Goal: Complete application form: Complete application form

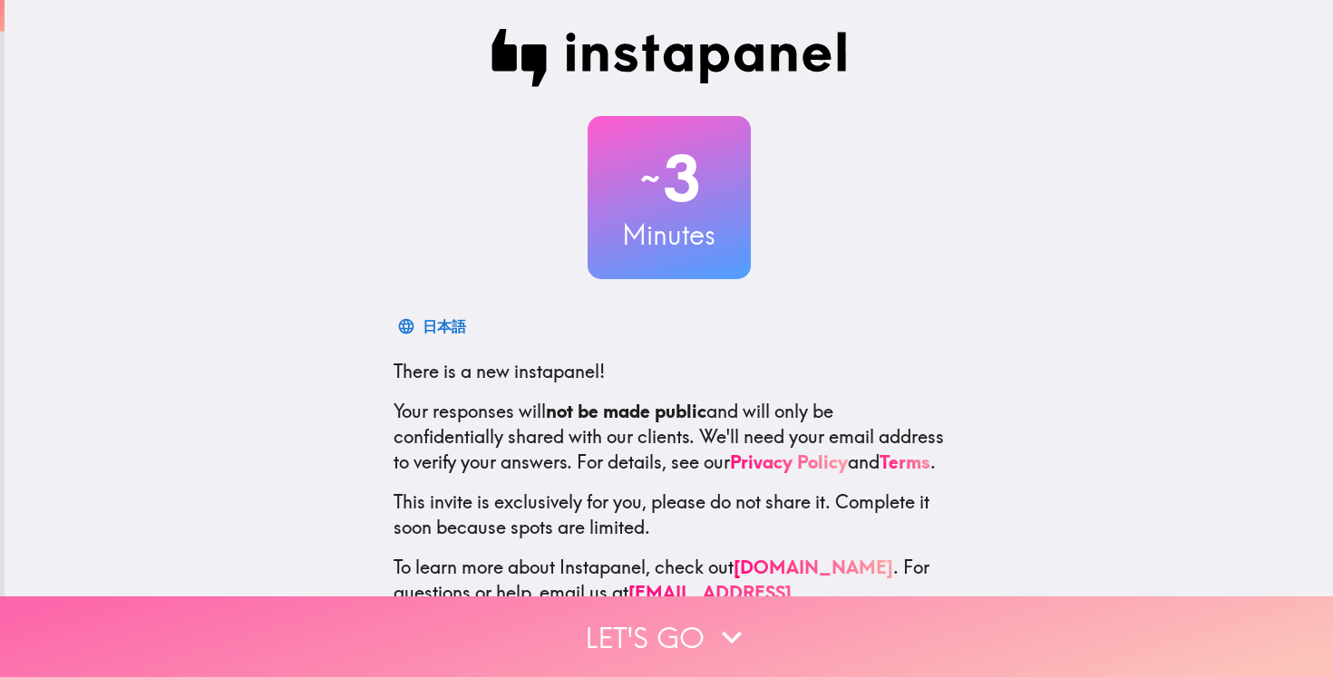
click at [661, 603] on button "Let's go" at bounding box center [666, 637] width 1333 height 81
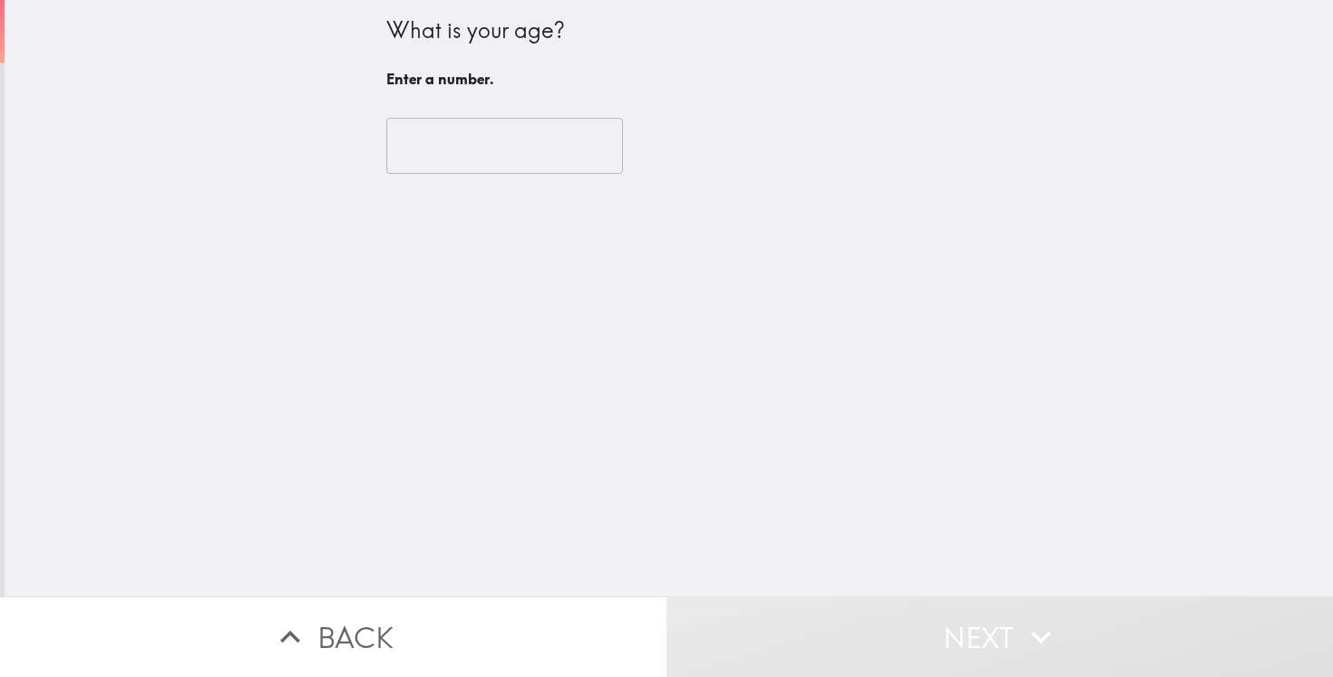
click at [520, 131] on input "number" at bounding box center [504, 146] width 237 height 56
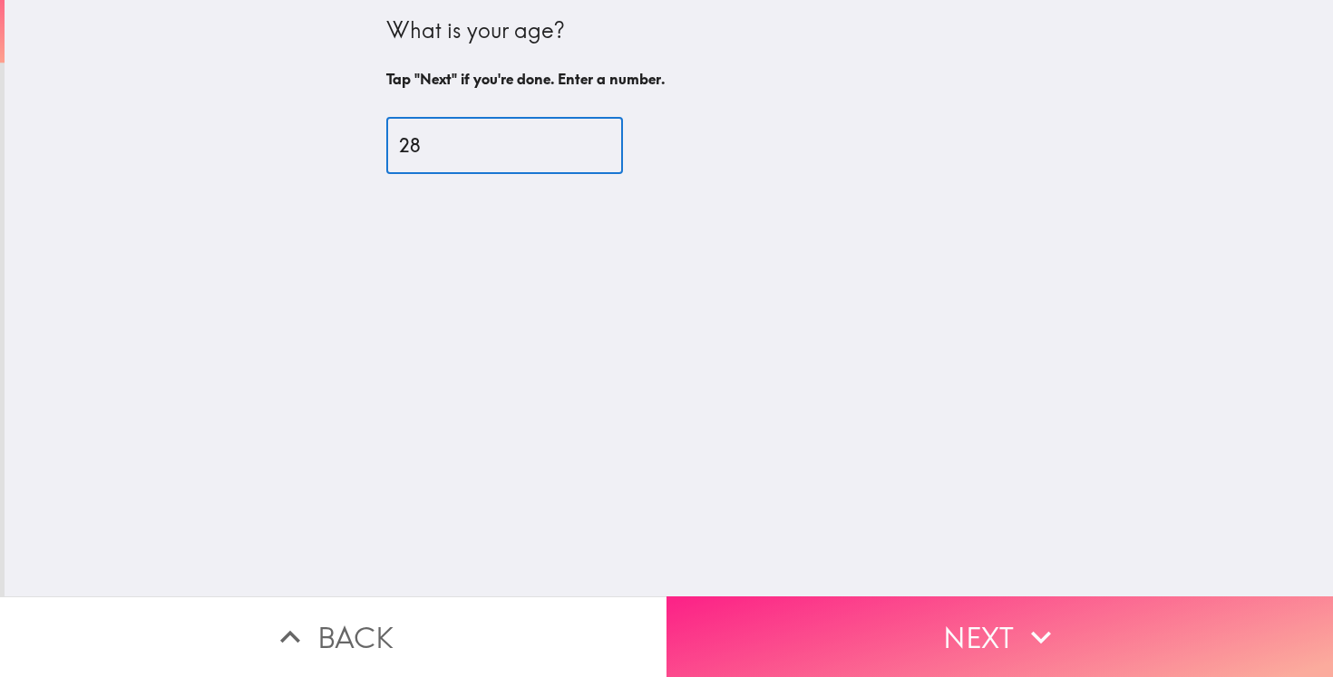
type input "28"
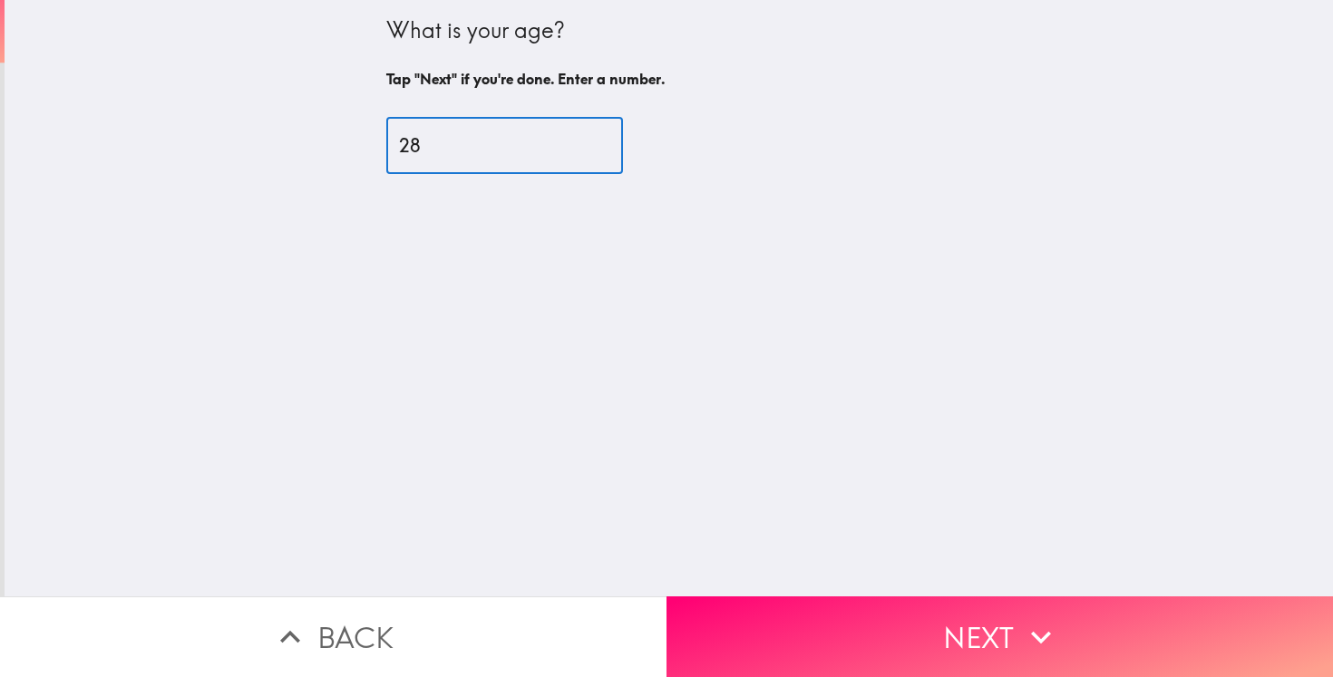
click at [835, 604] on button "Next" at bounding box center [999, 637] width 666 height 81
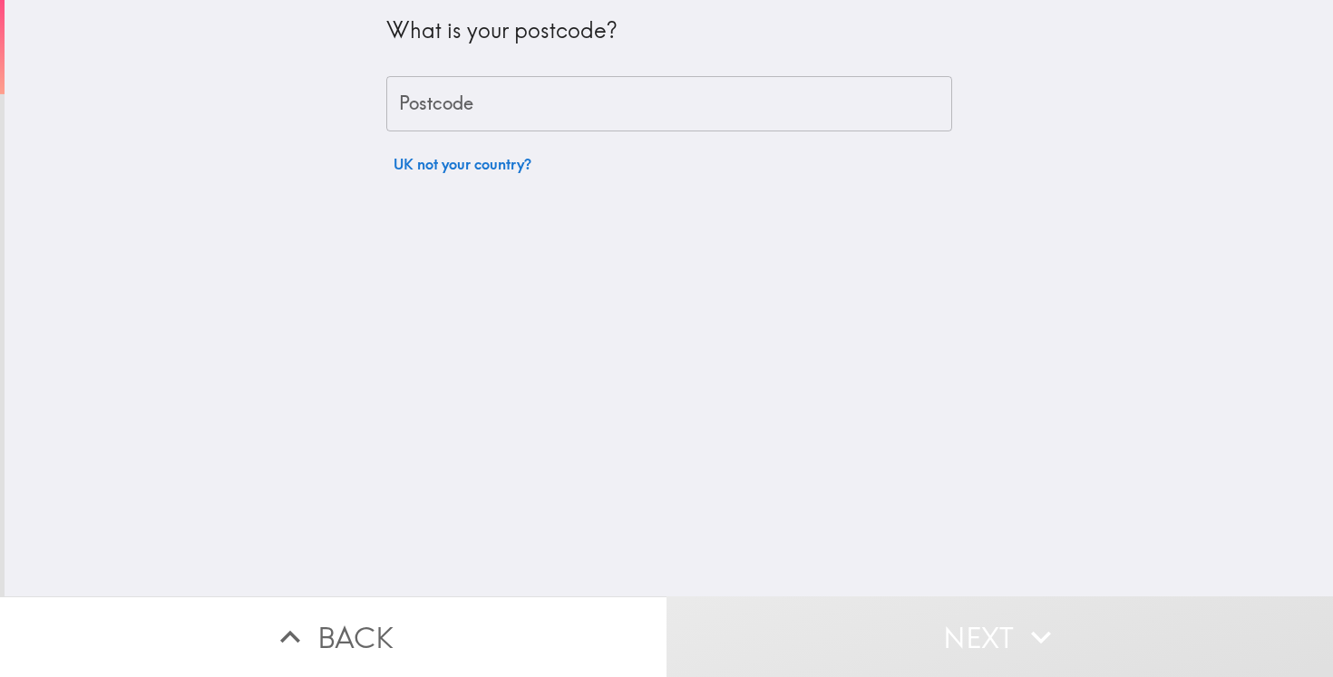
click at [463, 102] on input "Postcode" at bounding box center [669, 104] width 566 height 56
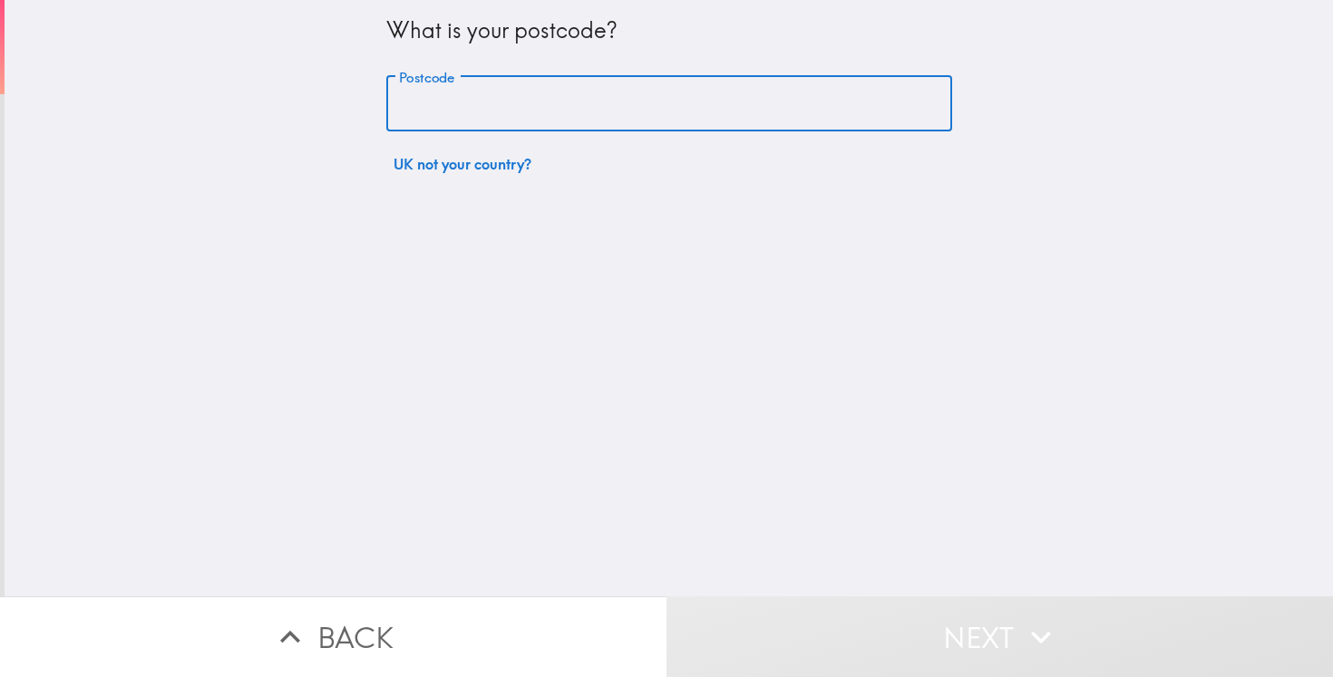
type input "PR5 4NR"
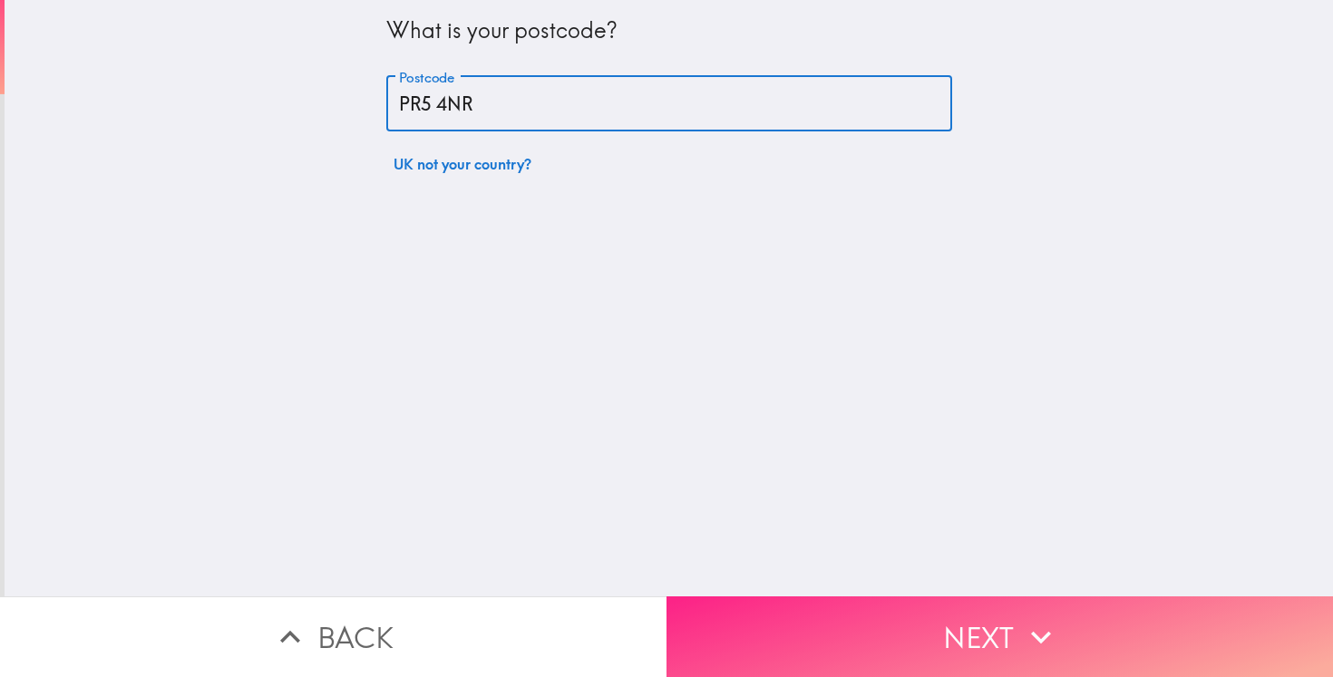
click at [761, 607] on button "Next" at bounding box center [999, 637] width 666 height 81
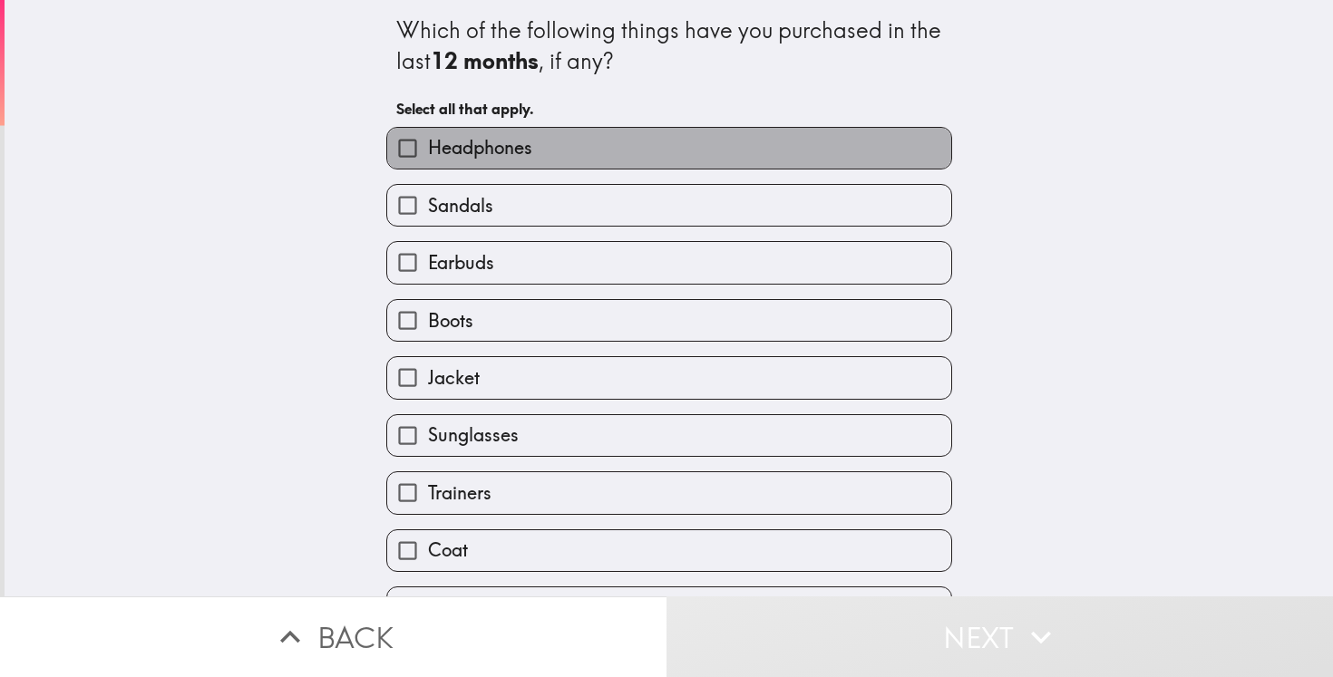
click at [497, 165] on label "Headphones" at bounding box center [669, 148] width 564 height 41
click at [428, 165] on input "Headphones" at bounding box center [407, 148] width 41 height 41
checkbox input "true"
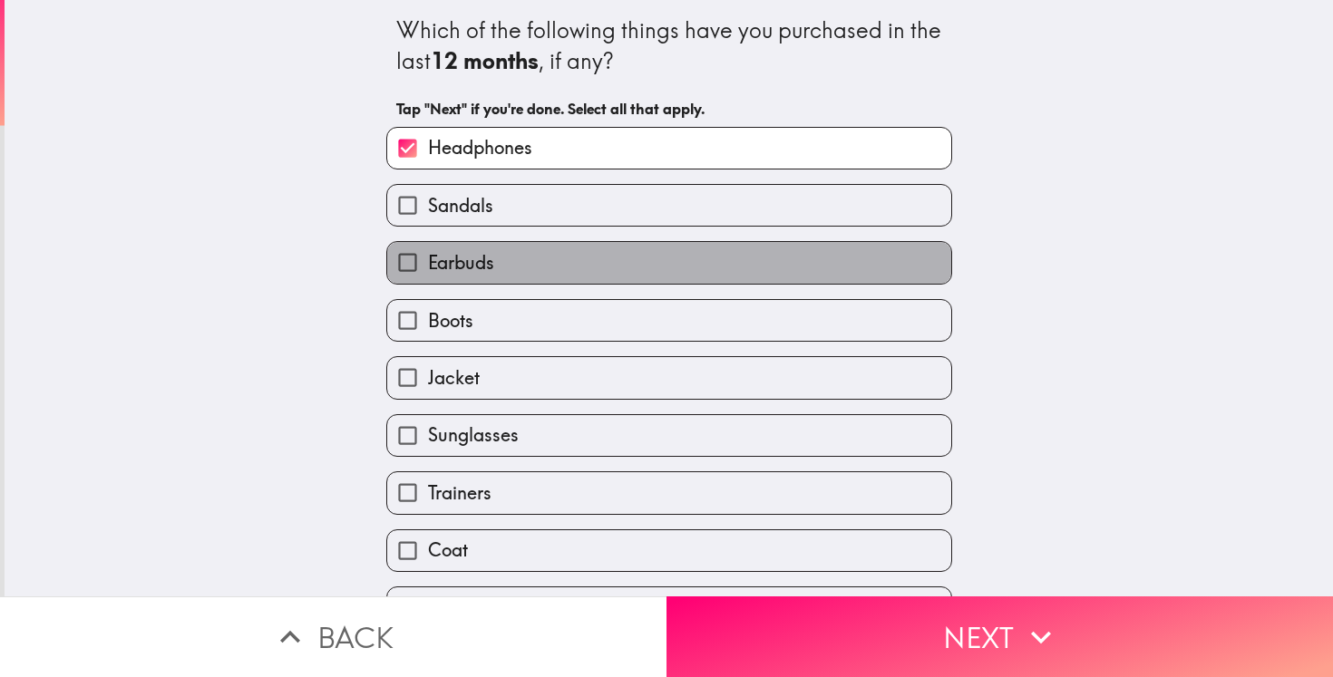
click at [523, 258] on label "Earbuds" at bounding box center [669, 262] width 564 height 41
click at [428, 258] on input "Earbuds" at bounding box center [407, 262] width 41 height 41
checkbox input "true"
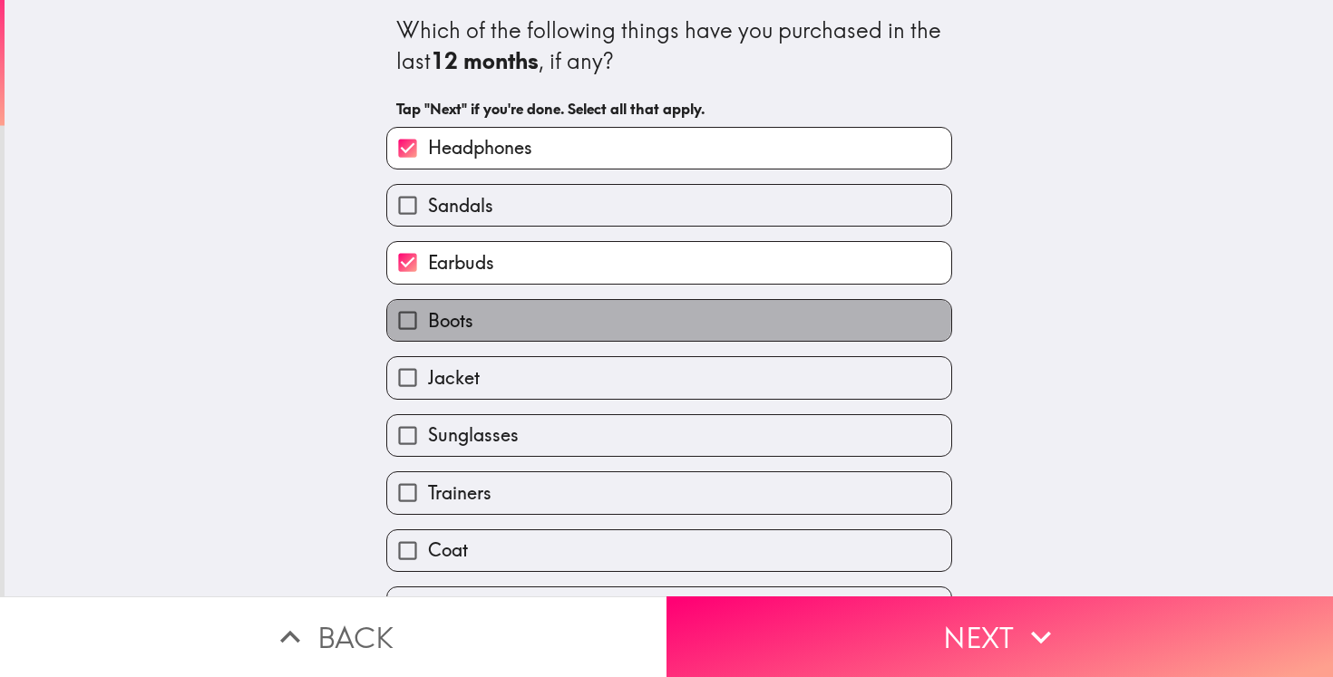
click at [513, 318] on label "Boots" at bounding box center [669, 320] width 564 height 41
click at [428, 318] on input "Boots" at bounding box center [407, 320] width 41 height 41
checkbox input "true"
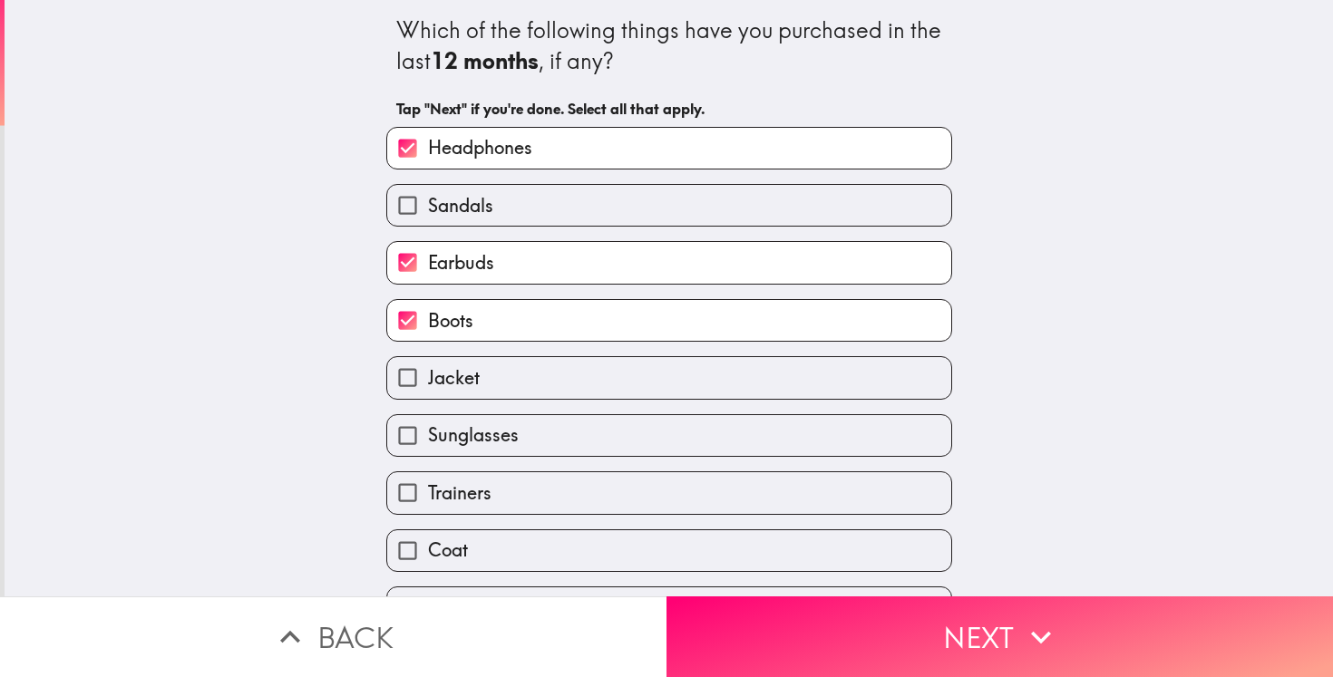
scroll to position [100, 0]
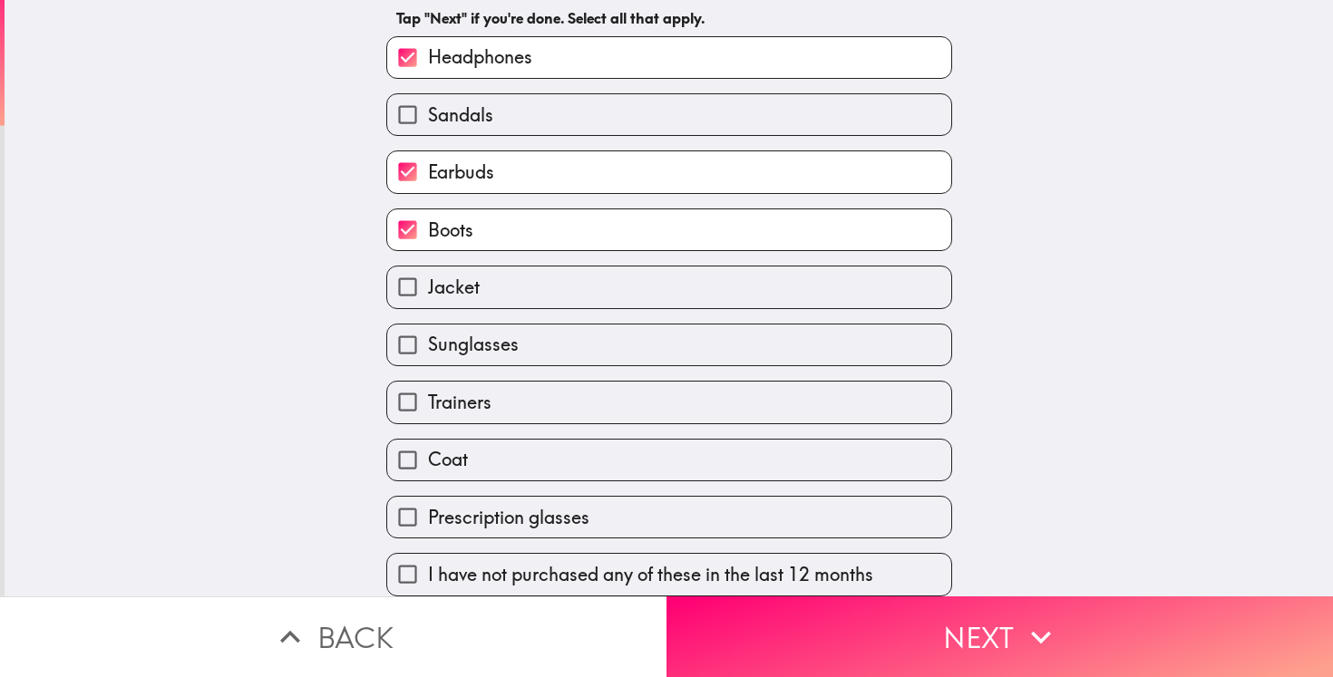
click at [500, 345] on span "Sunglasses" at bounding box center [473, 344] width 91 height 25
click at [428, 345] on input "Sunglasses" at bounding box center [407, 345] width 41 height 41
checkbox input "true"
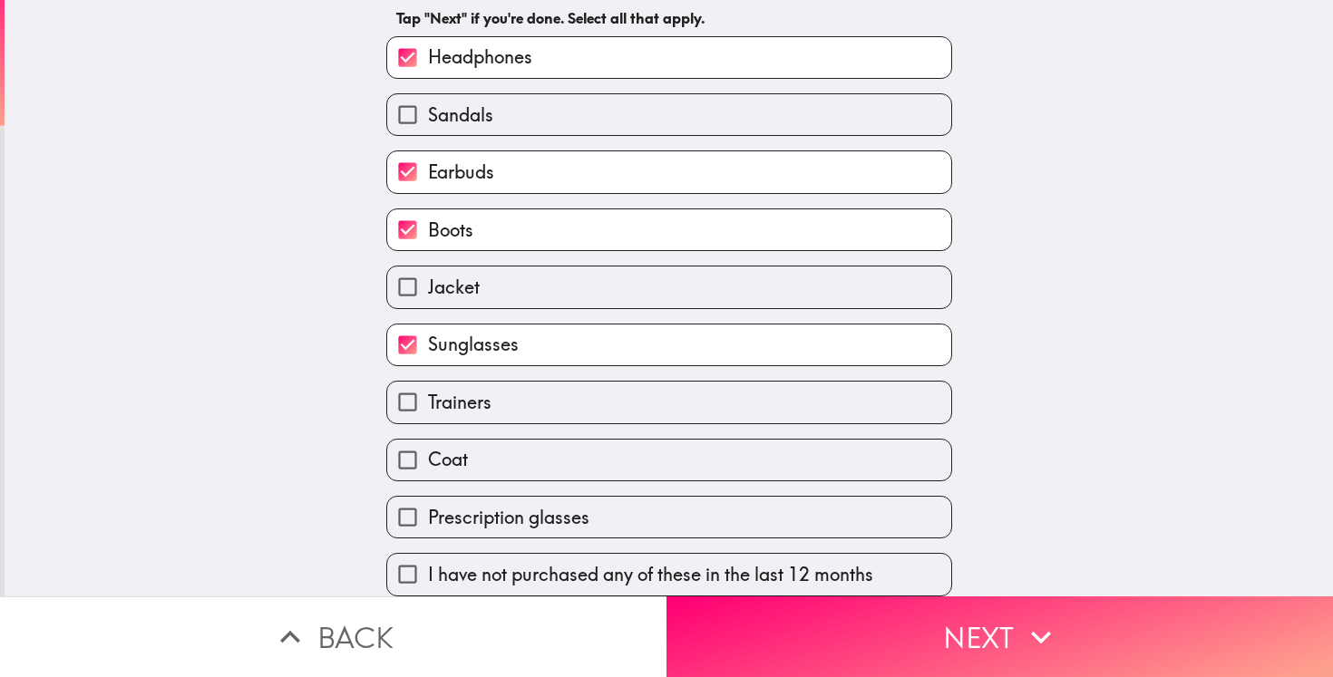
click at [489, 471] on label "Coat" at bounding box center [669, 460] width 564 height 41
click at [428, 471] on input "Coat" at bounding box center [407, 460] width 41 height 41
checkbox input "true"
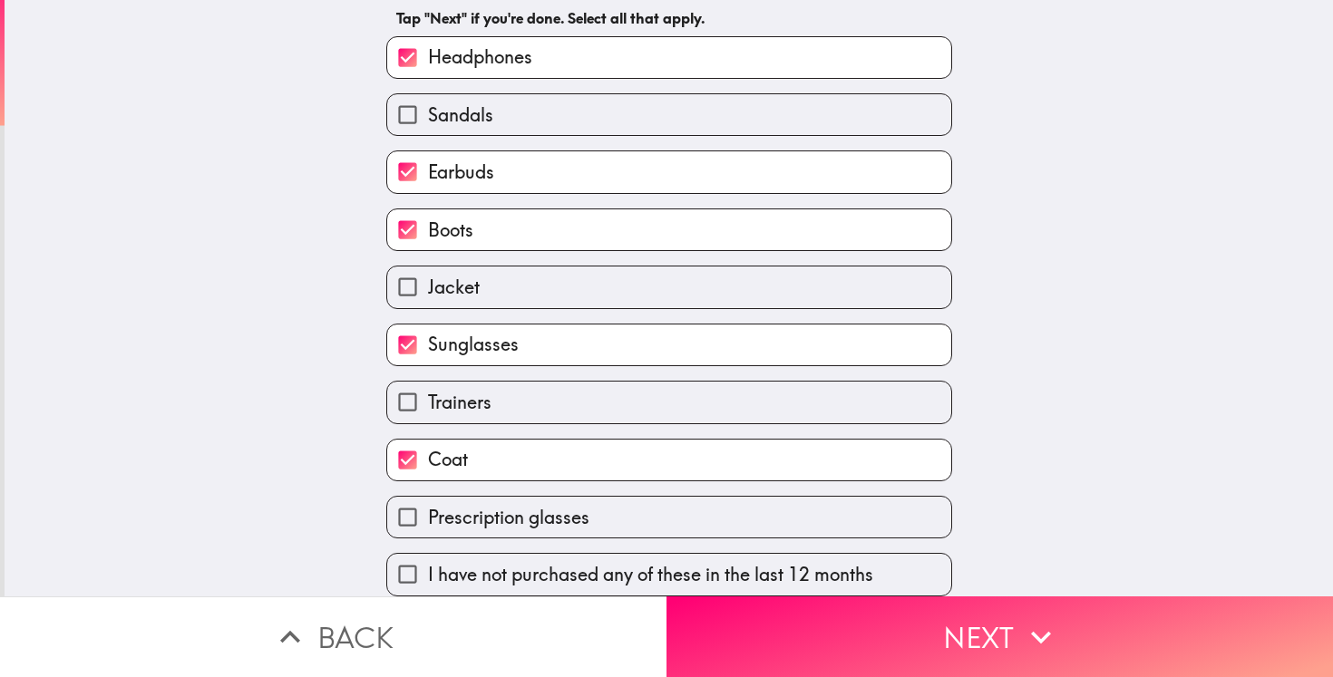
click at [510, 276] on label "Jacket" at bounding box center [669, 287] width 564 height 41
click at [428, 276] on input "Jacket" at bounding box center [407, 287] width 41 height 41
checkbox input "true"
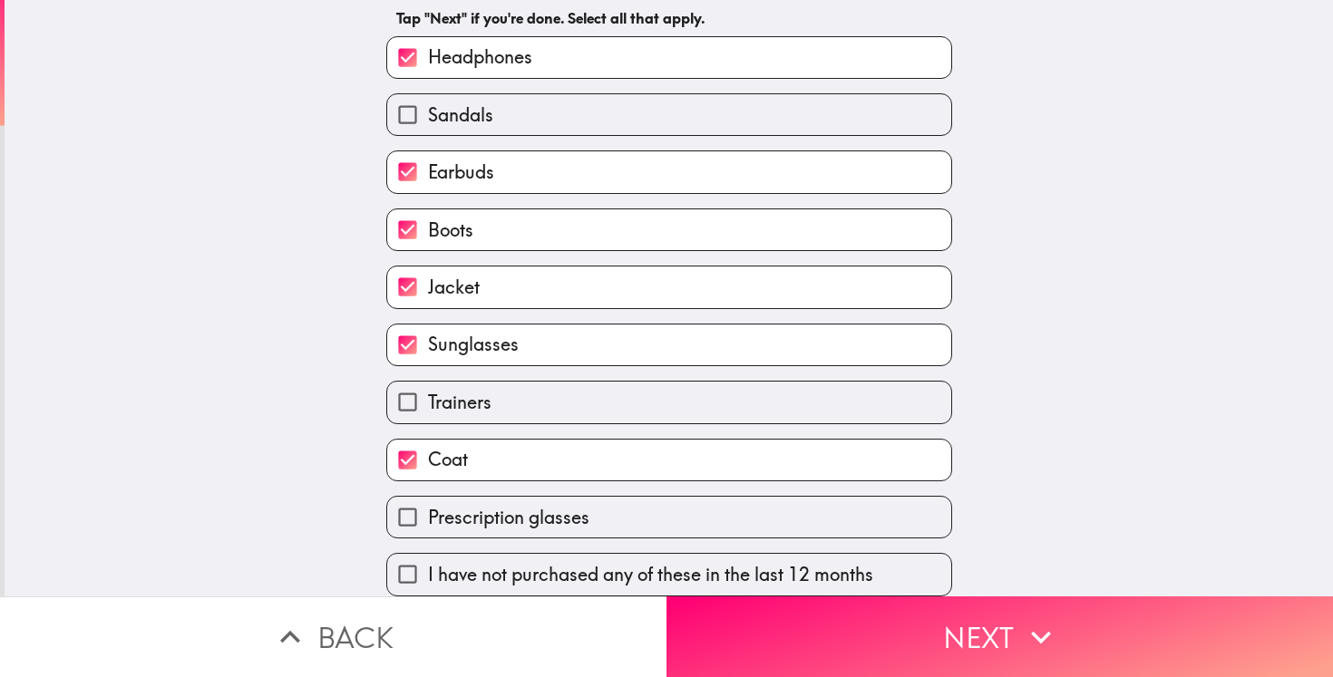
click at [511, 123] on label "Sandals" at bounding box center [669, 114] width 564 height 41
click at [428, 123] on input "Sandals" at bounding box center [407, 114] width 41 height 41
checkbox input "true"
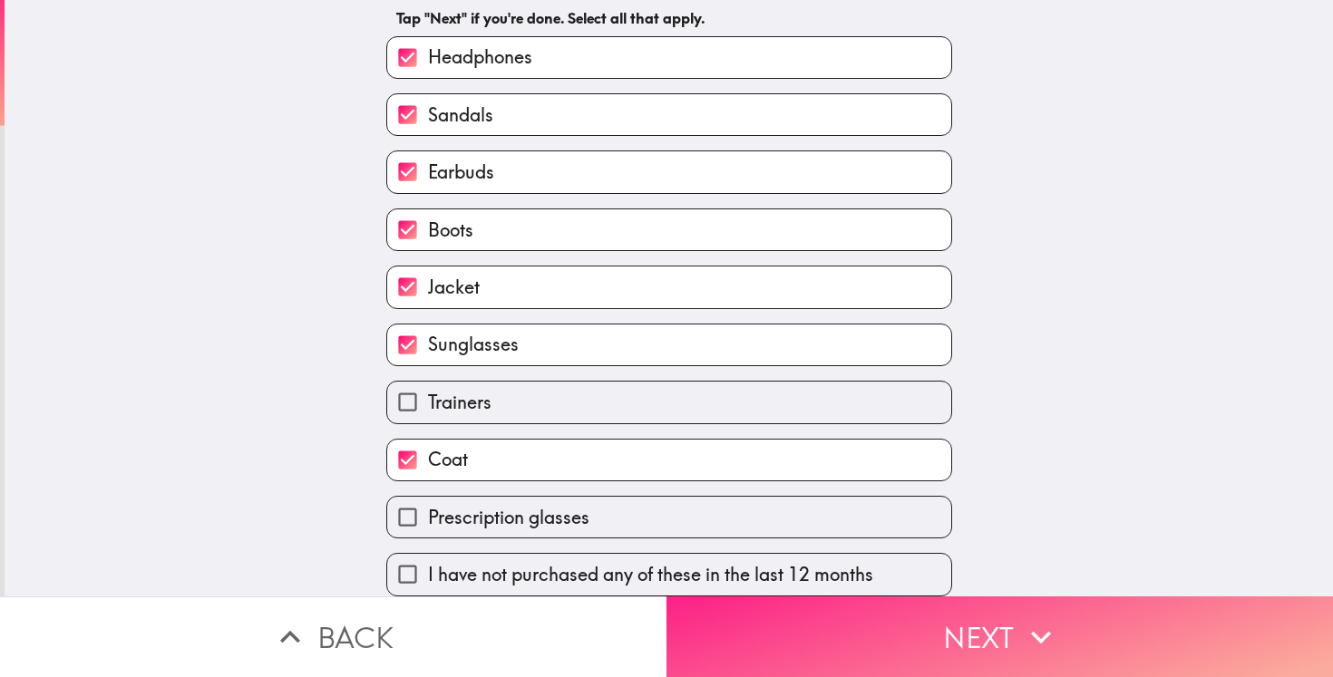
click at [758, 630] on button "Next" at bounding box center [999, 637] width 666 height 81
